Goal: Navigation & Orientation: Find specific page/section

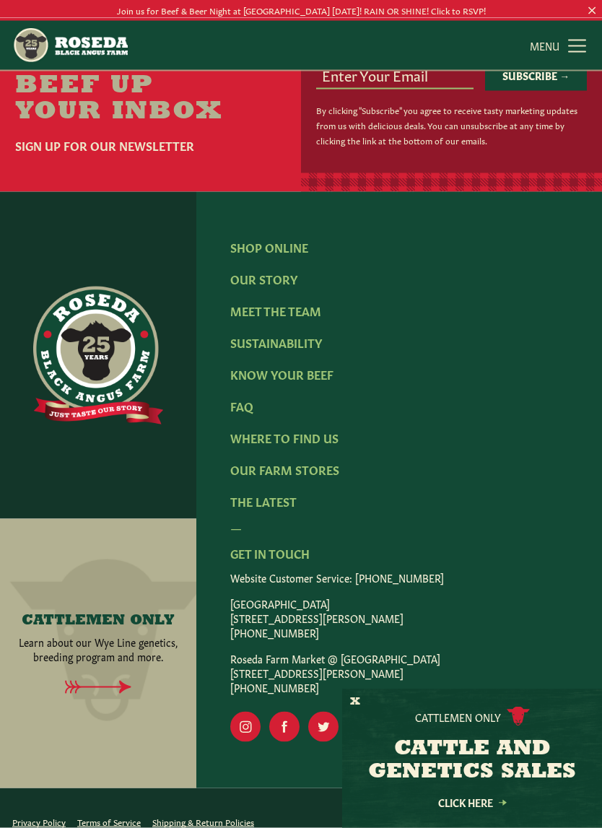
scroll to position [1692, 0]
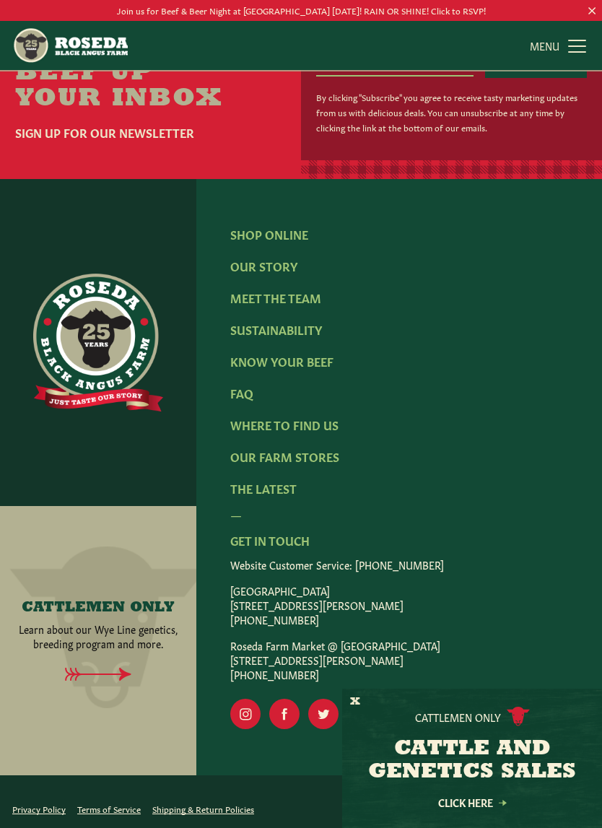
click at [300, 305] on link "Meet The Team" at bounding box center [275, 298] width 91 height 16
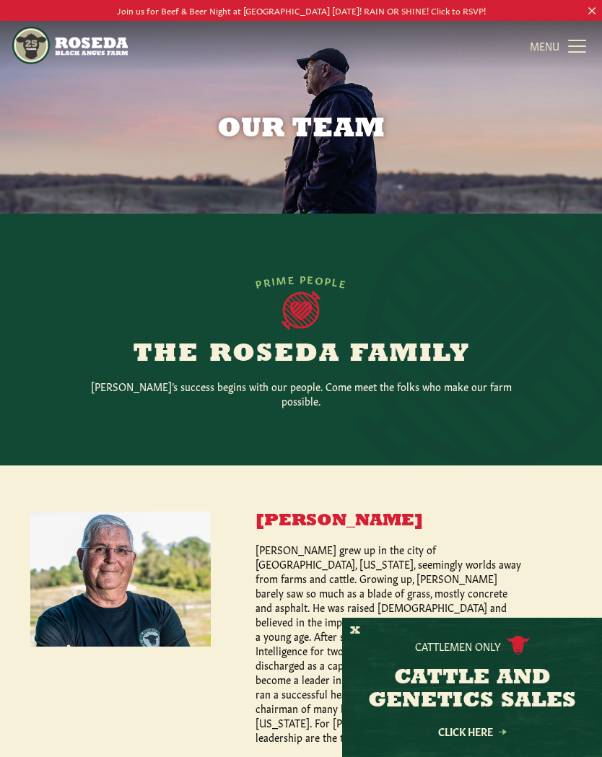
click at [573, 53] on link "MENU CLOSE" at bounding box center [560, 45] width 60 height 29
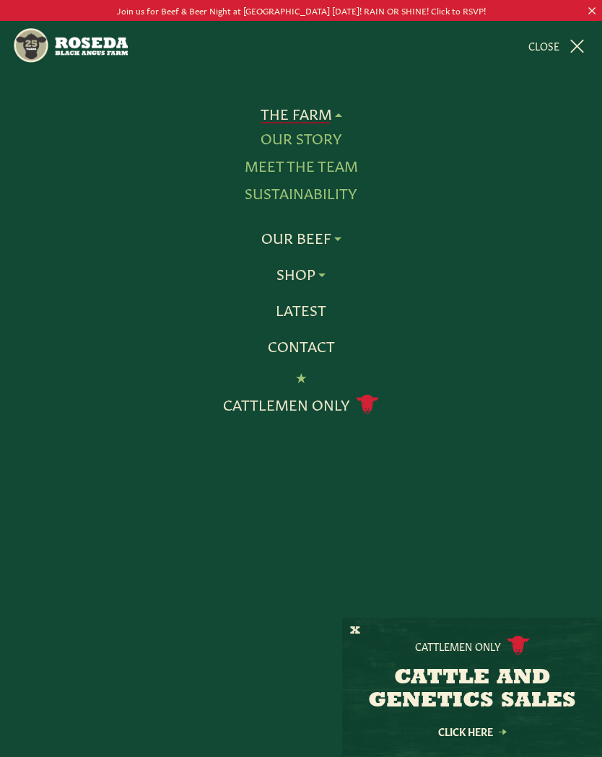
click at [339, 173] on link "Meet The Team" at bounding box center [301, 166] width 113 height 19
click at [324, 137] on link "Our Story" at bounding box center [302, 138] width 82 height 19
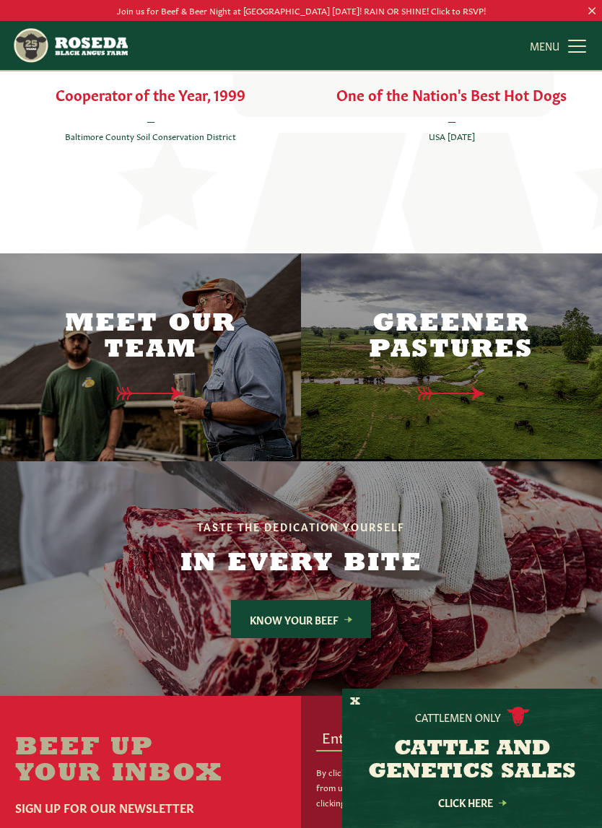
scroll to position [2673, 0]
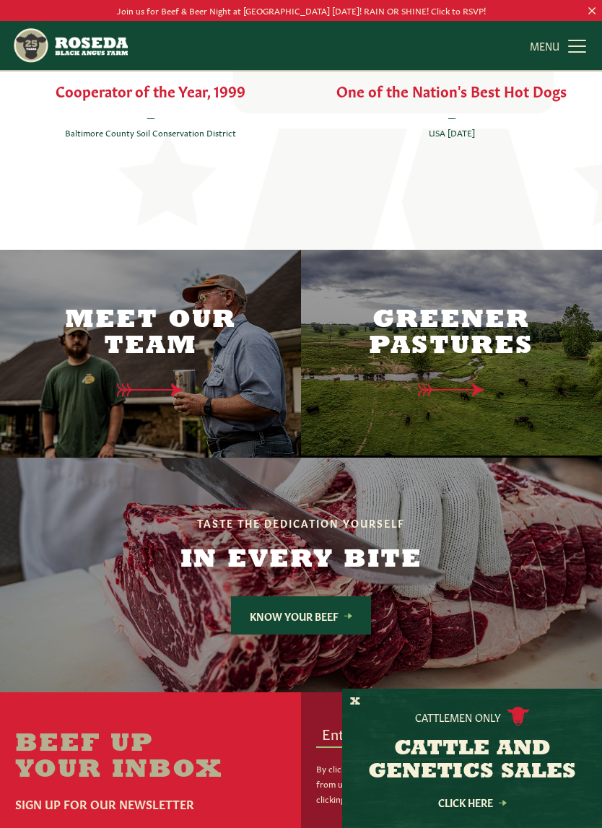
click at [170, 308] on h2 "Meet Our Team" at bounding box center [150, 334] width 271 height 52
click at [185, 383] on icon at bounding box center [150, 390] width 95 height 14
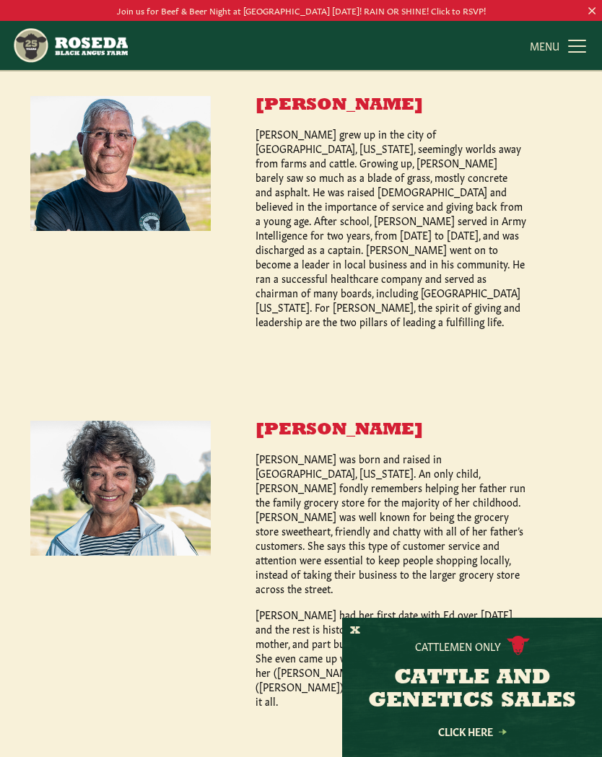
scroll to position [408, 0]
